Goal: Transaction & Acquisition: Obtain resource

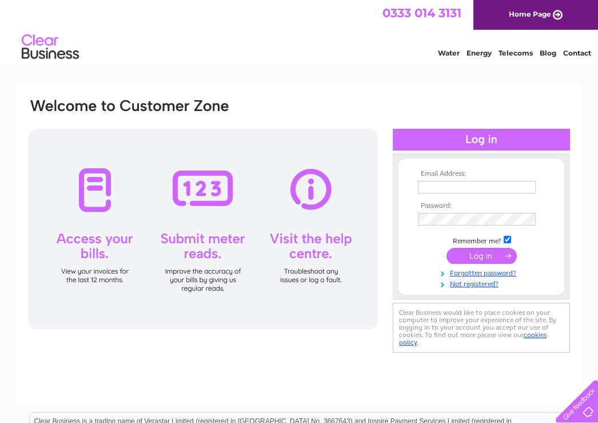
type input "mail@yellowbroom.co.uk"
click at [479, 257] on input "submit" at bounding box center [482, 256] width 70 height 16
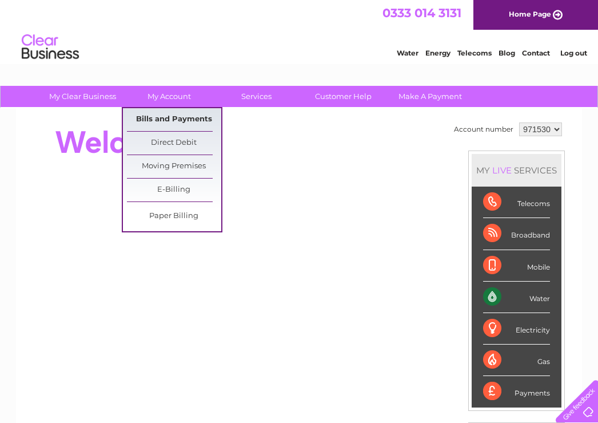
click at [163, 119] on link "Bills and Payments" at bounding box center [174, 119] width 94 height 23
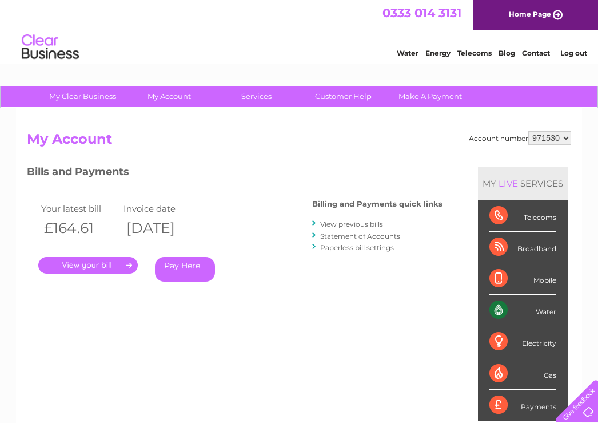
click at [86, 263] on link "." at bounding box center [87, 265] width 99 height 17
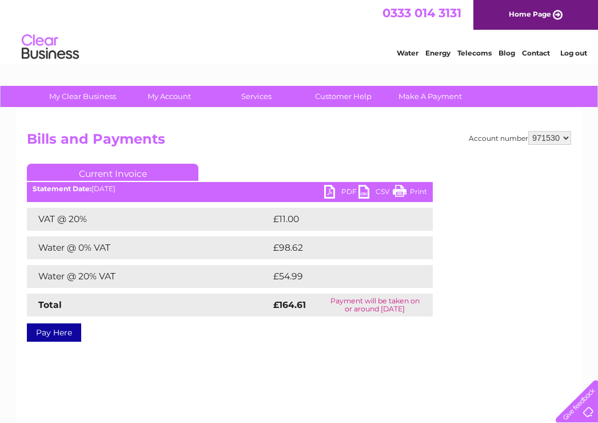
click at [328, 191] on link "PDF" at bounding box center [341, 193] width 34 height 17
click at [123, 170] on link "Current Invoice" at bounding box center [113, 172] width 172 height 17
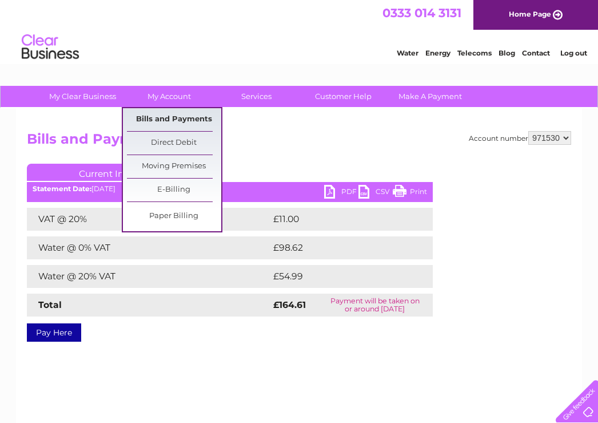
click at [183, 114] on link "Bills and Payments" at bounding box center [174, 119] width 94 height 23
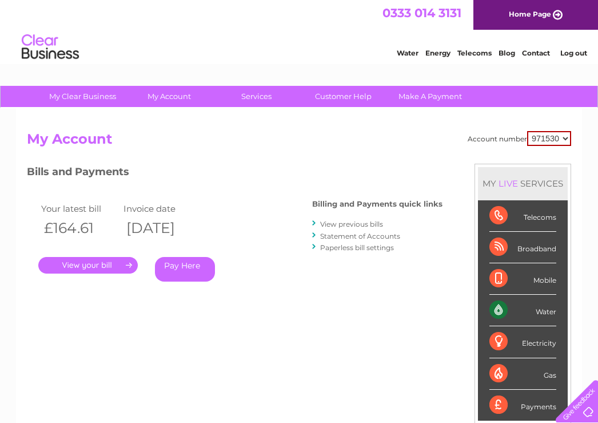
click at [341, 224] on link "View previous bills" at bounding box center [351, 224] width 63 height 9
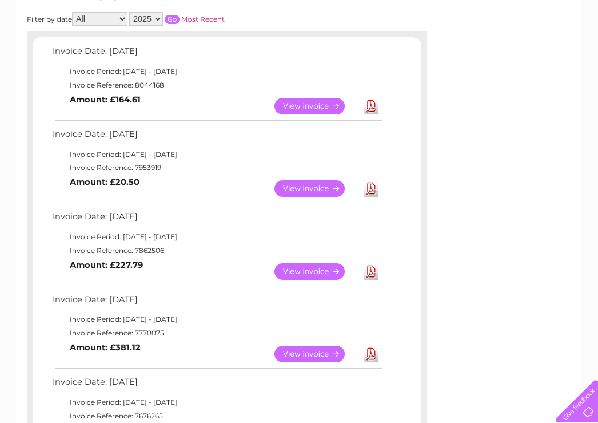
scroll to position [172, 0]
click at [316, 273] on link "View" at bounding box center [316, 270] width 84 height 17
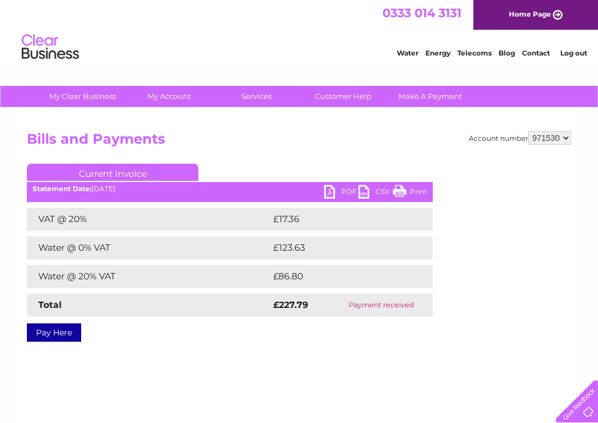
click at [328, 188] on link "PDF" at bounding box center [341, 193] width 34 height 17
